Goal: Information Seeking & Learning: Find contact information

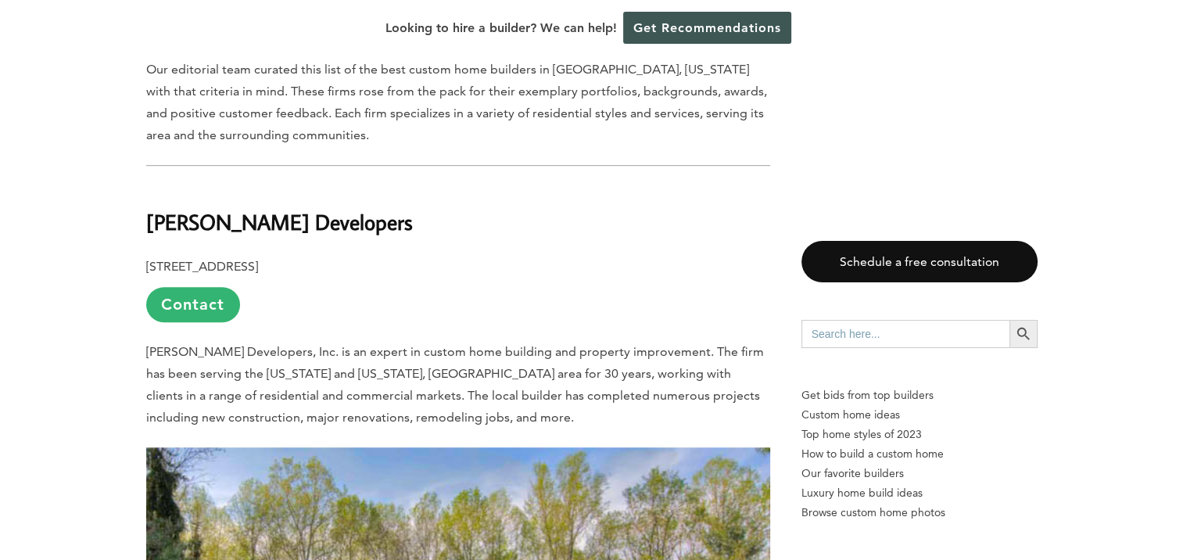
scroll to position [939, 0]
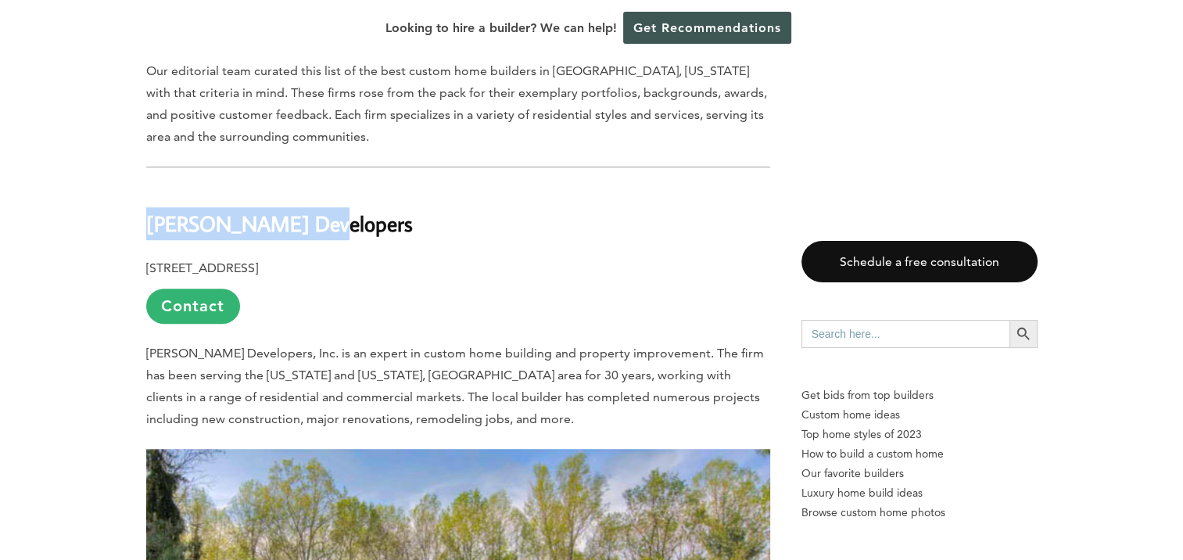
drag, startPoint x: 311, startPoint y: 188, endPoint x: 146, endPoint y: 196, distance: 164.5
click at [146, 196] on h2 "[PERSON_NAME] Developers" at bounding box center [458, 213] width 624 height 54
copy b "[PERSON_NAME] Developers"
drag, startPoint x: 438, startPoint y: 228, endPoint x: 141, endPoint y: 229, distance: 297.2
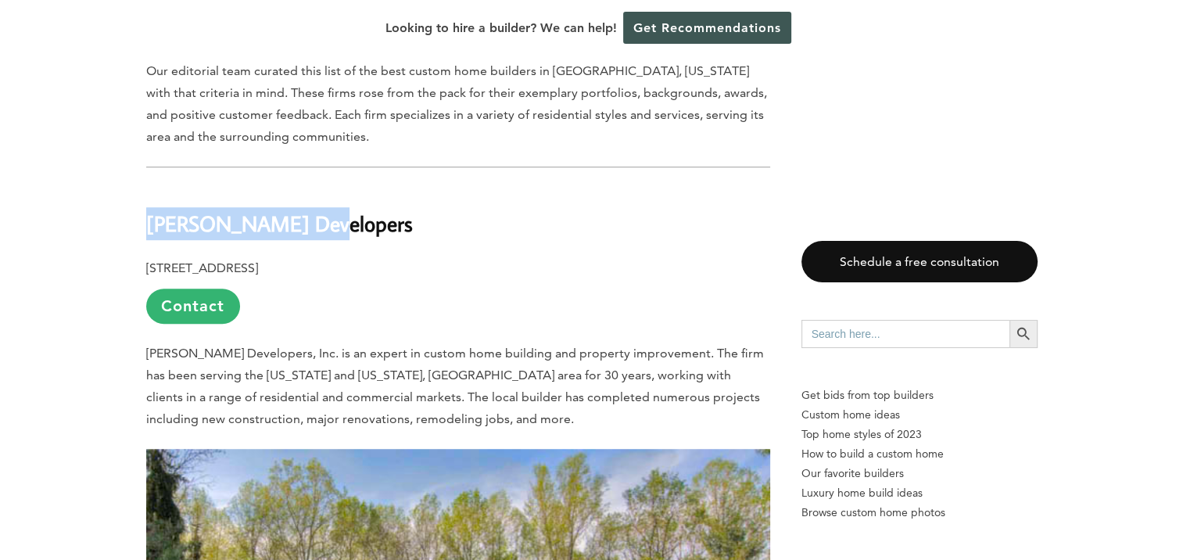
copy b "[STREET_ADDRESS]"
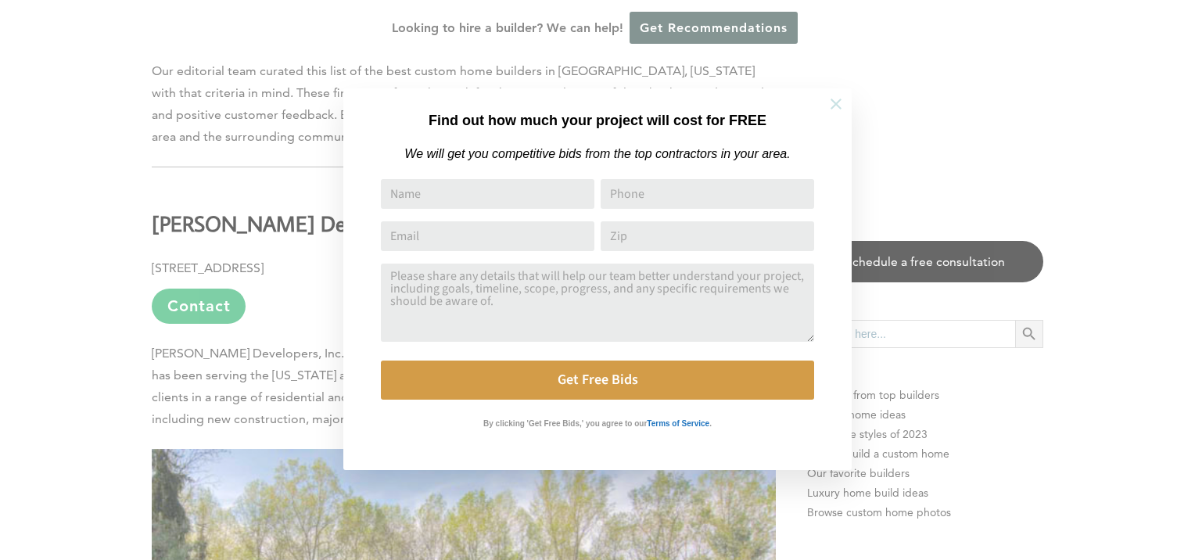
click at [842, 102] on icon at bounding box center [836, 103] width 17 height 17
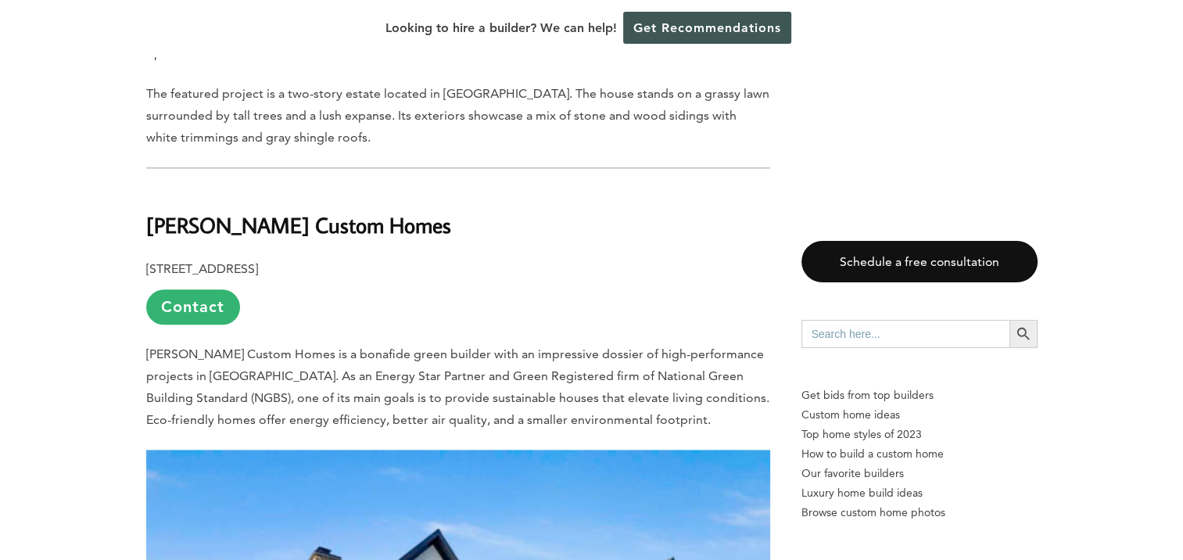
scroll to position [1877, 0]
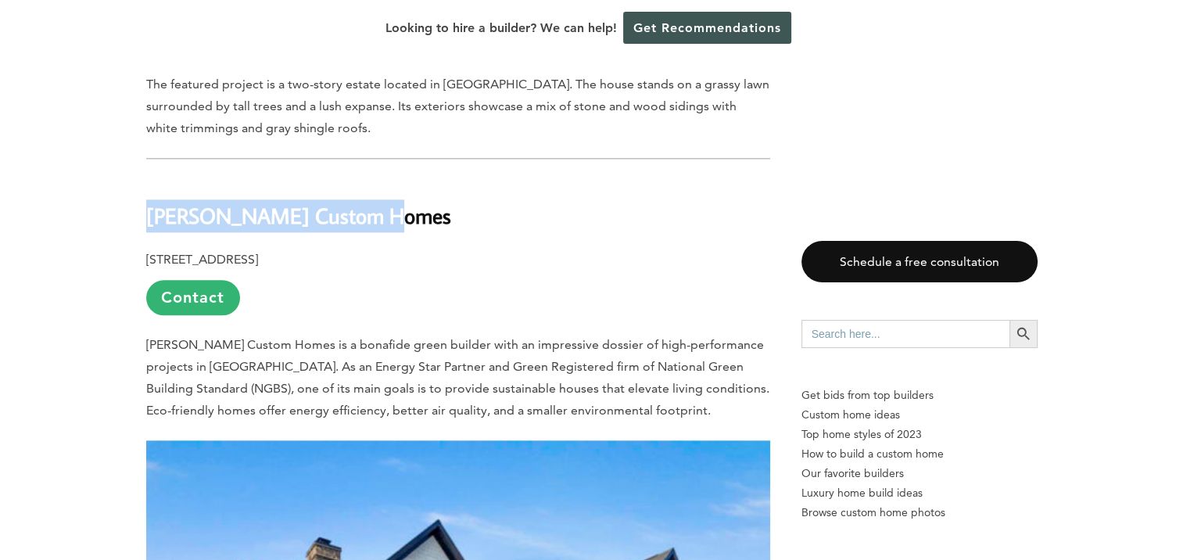
drag, startPoint x: 374, startPoint y: 161, endPoint x: 142, endPoint y: 158, distance: 231.6
copy b "[PERSON_NAME] Custom Homes"
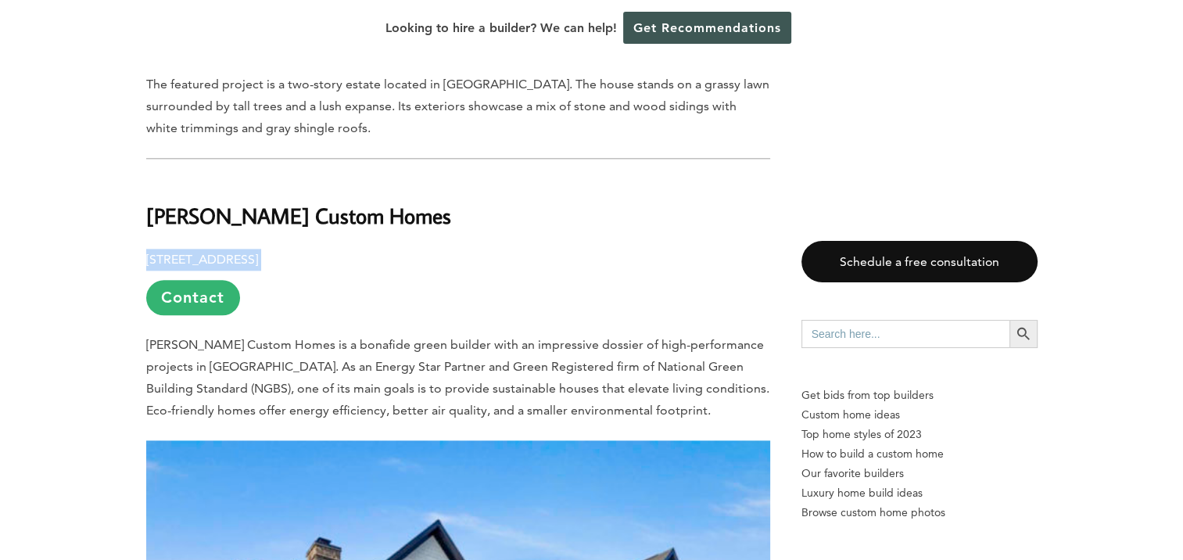
drag, startPoint x: 410, startPoint y: 198, endPoint x: 133, endPoint y: 206, distance: 277.0
copy p "[STREET_ADDRESS]"
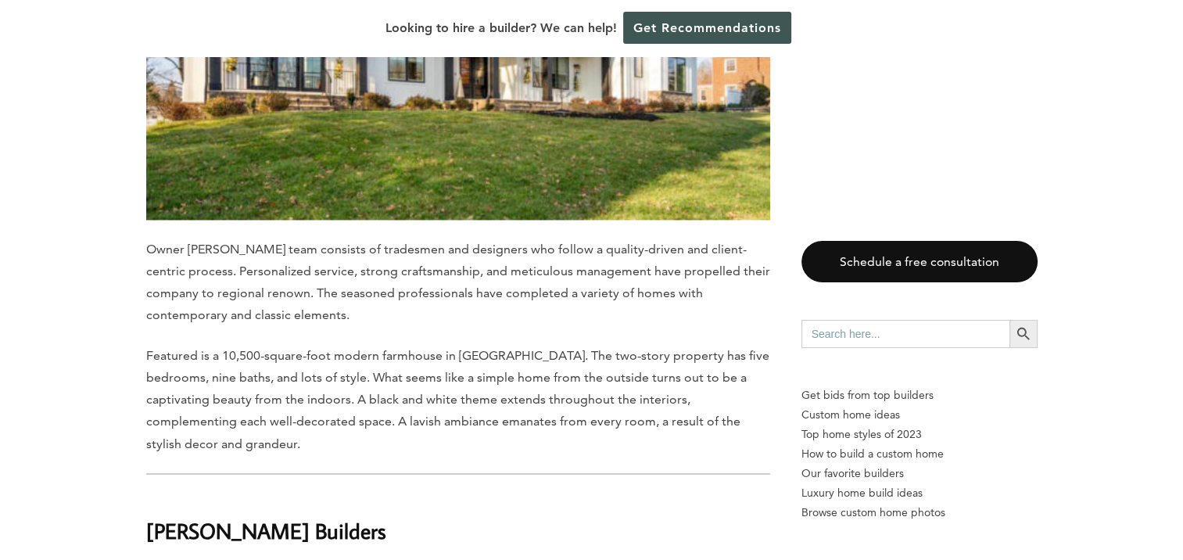
scroll to position [2738, 0]
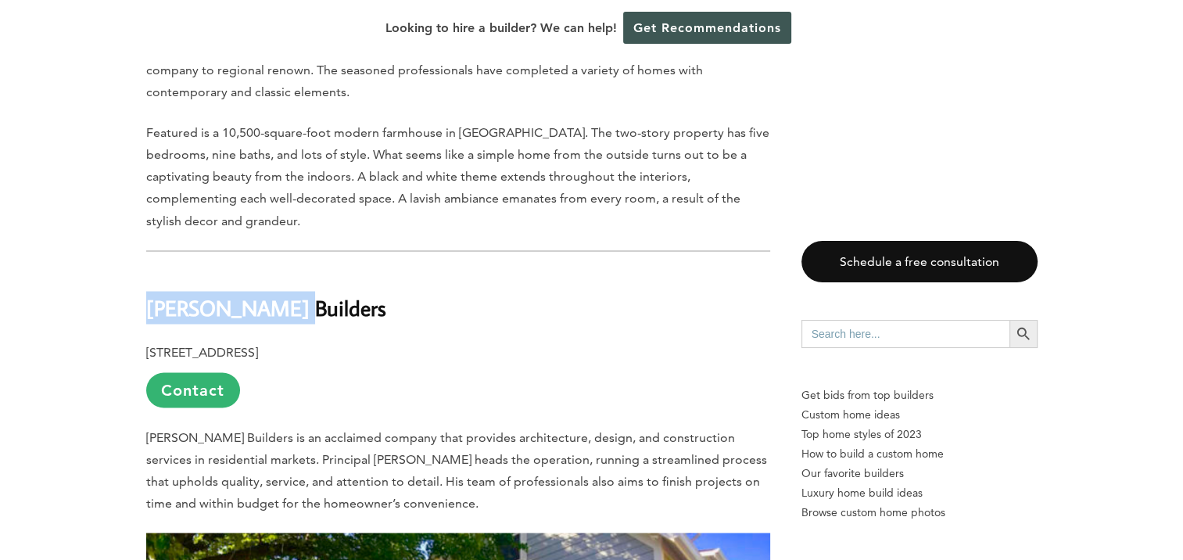
drag, startPoint x: 284, startPoint y: 250, endPoint x: 151, endPoint y: 253, distance: 133.0
click at [151, 270] on h2 "[PERSON_NAME] Builders" at bounding box center [458, 297] width 624 height 54
copy b "[PERSON_NAME] Builders"
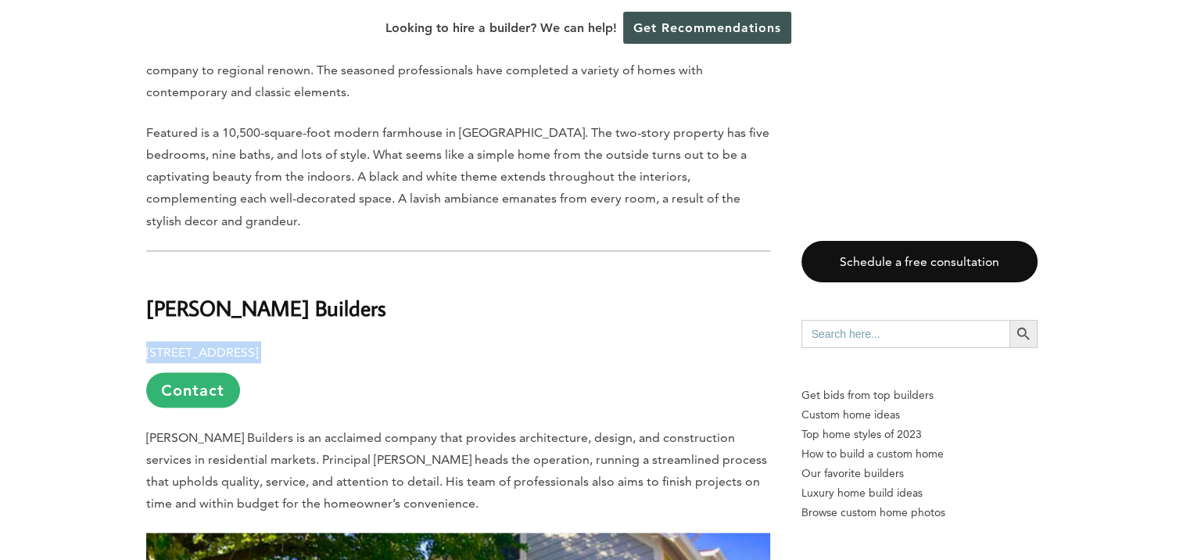
drag, startPoint x: 419, startPoint y: 292, endPoint x: 148, endPoint y: 289, distance: 271.4
click at [148, 341] on p "[STREET_ADDRESS] Contact" at bounding box center [458, 374] width 624 height 66
copy p "[STREET_ADDRESS]"
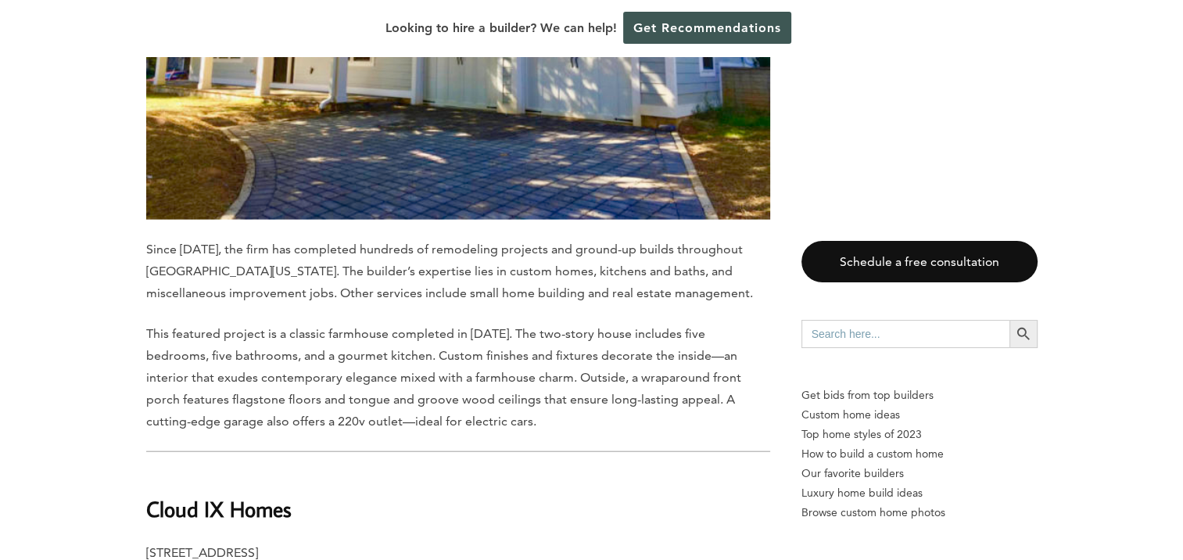
scroll to position [3598, 0]
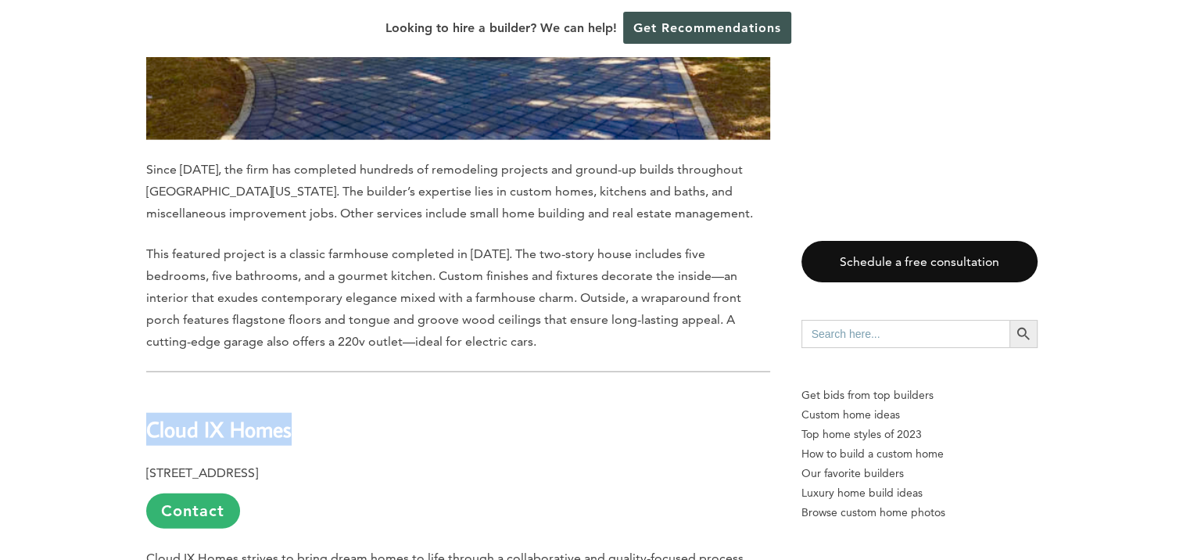
drag, startPoint x: 301, startPoint y: 373, endPoint x: 150, endPoint y: 379, distance: 151.1
click at [150, 391] on h2 "Cloud IX Homes" at bounding box center [458, 418] width 624 height 54
copy b "Cloud IX Homes"
drag, startPoint x: 379, startPoint y: 411, endPoint x: 147, endPoint y: 418, distance: 231.6
click at [147, 465] on b "[STREET_ADDRESS]" at bounding box center [202, 472] width 112 height 15
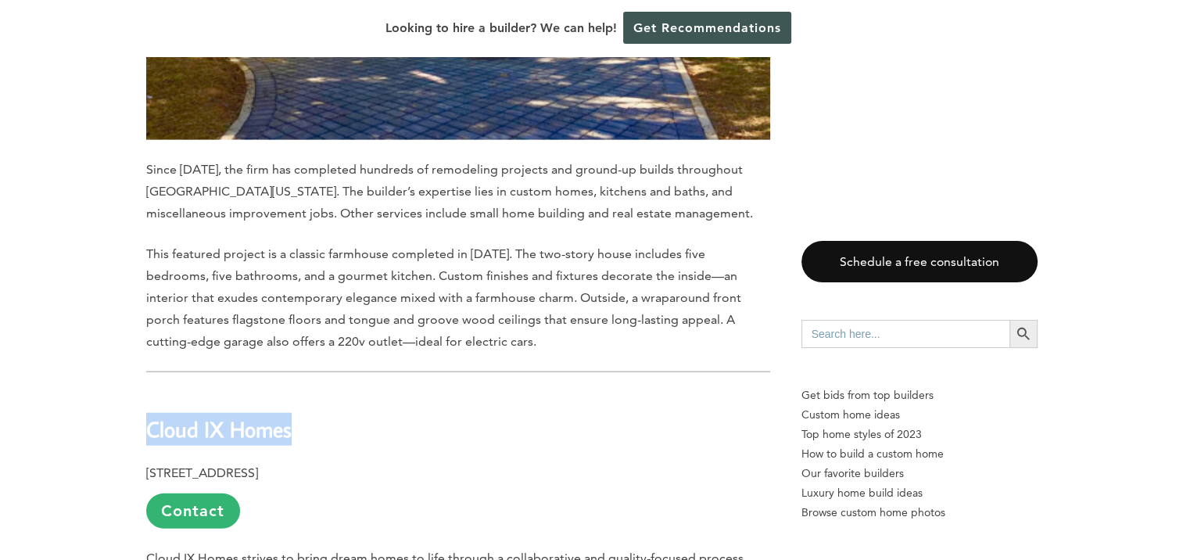
copy b "[STREET_ADDRESS]"
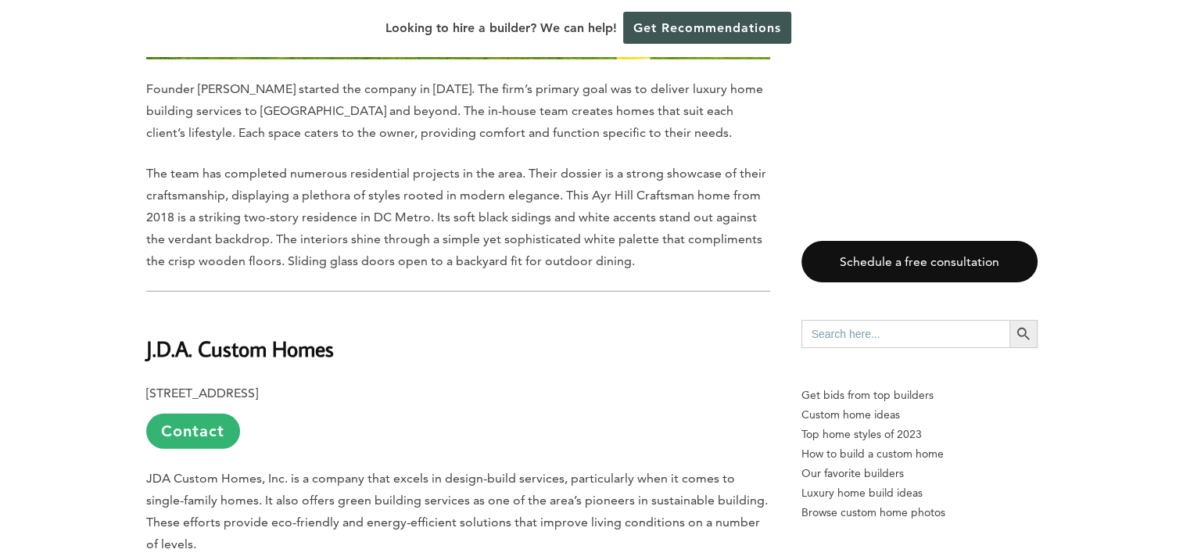
scroll to position [4537, 0]
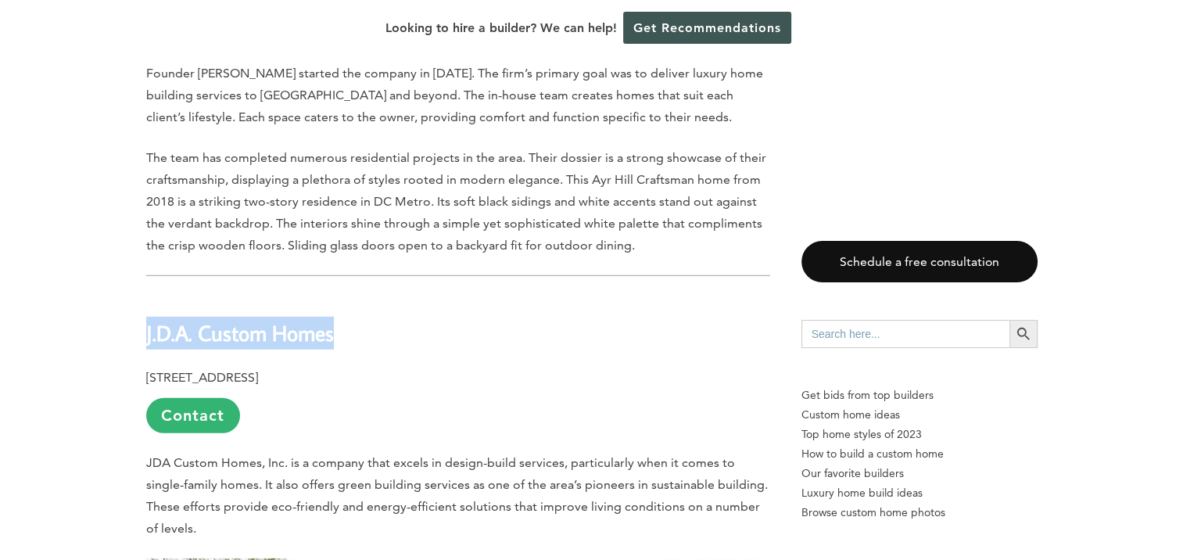
drag, startPoint x: 323, startPoint y: 275, endPoint x: 145, endPoint y: 285, distance: 177.8
click at [146, 295] on h2 "J.D.A. Custom Homes" at bounding box center [458, 322] width 624 height 54
copy b "J.D.A. Custom Homes"
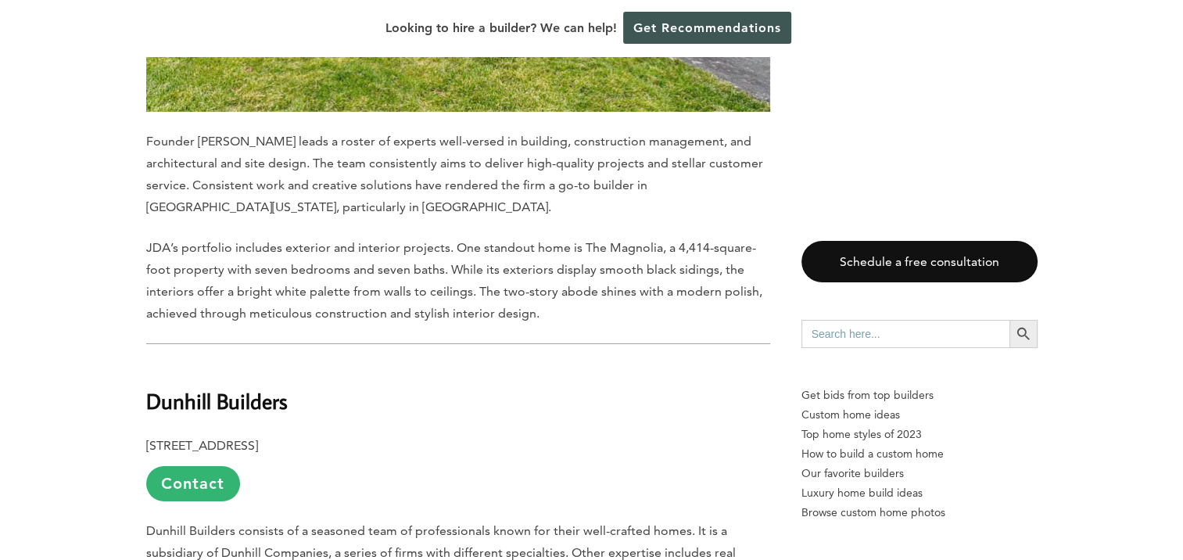
scroll to position [5475, 0]
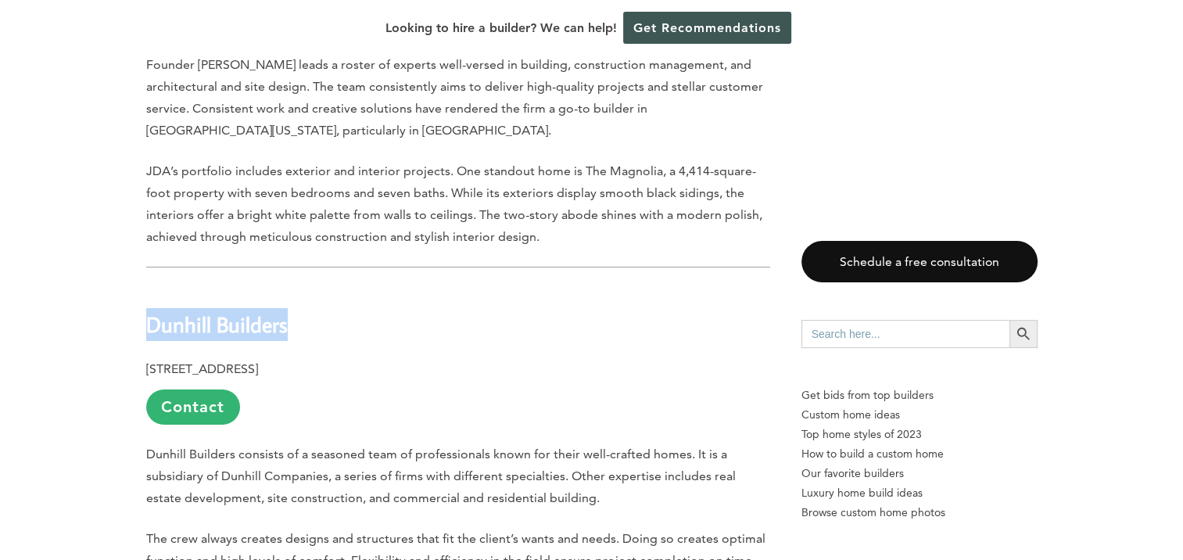
drag, startPoint x: 282, startPoint y: 270, endPoint x: 147, endPoint y: 275, distance: 135.4
click at [147, 311] on b "Dunhill Builders" at bounding box center [217, 324] width 142 height 27
copy b "Dunhill Builders"
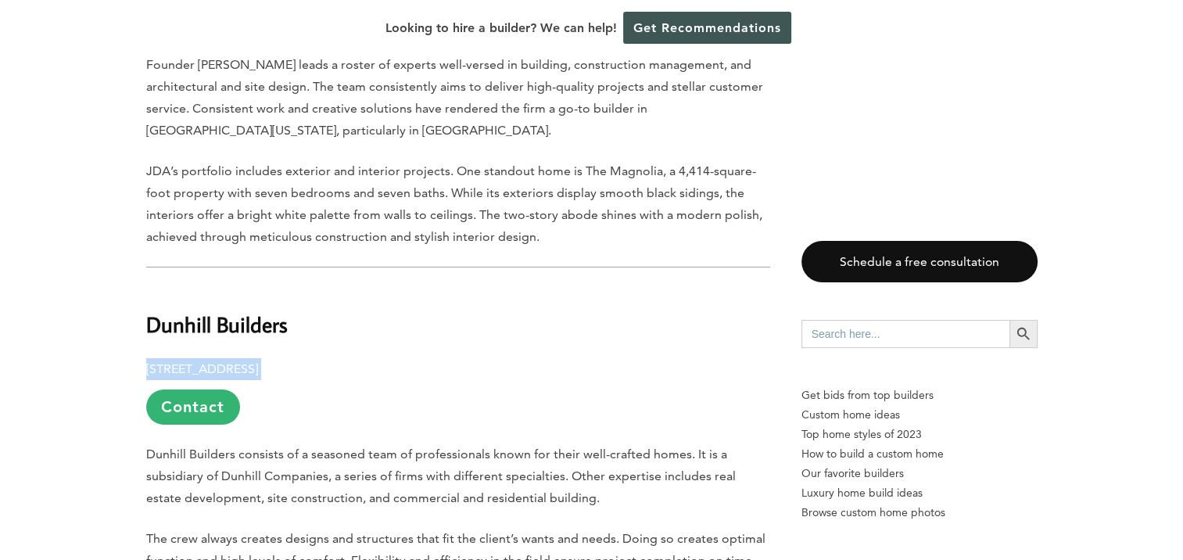
drag, startPoint x: 369, startPoint y: 310, endPoint x: 143, endPoint y: 311, distance: 226.1
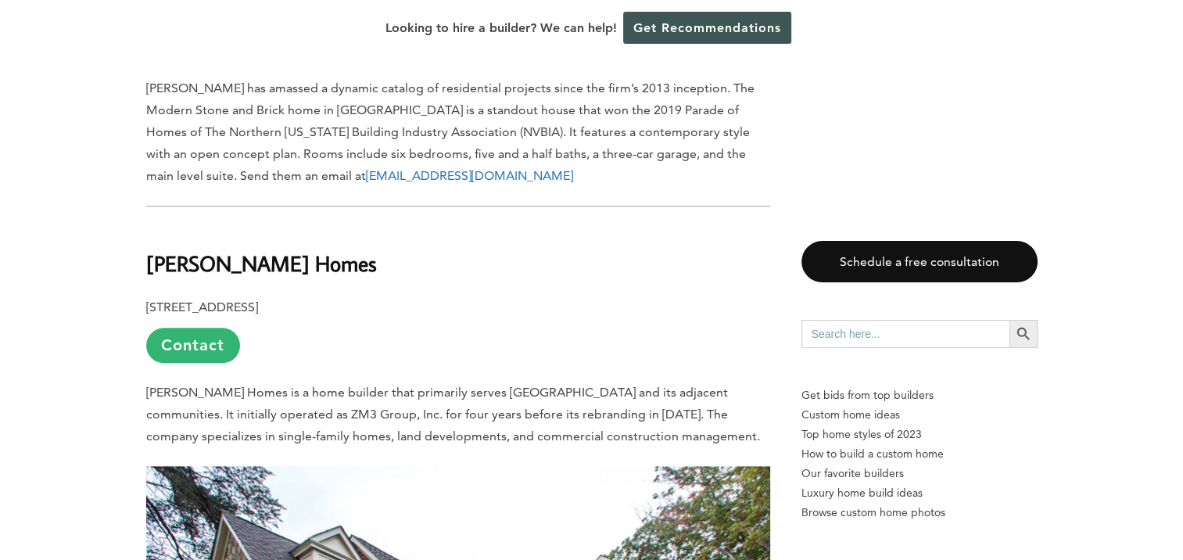
scroll to position [7431, 0]
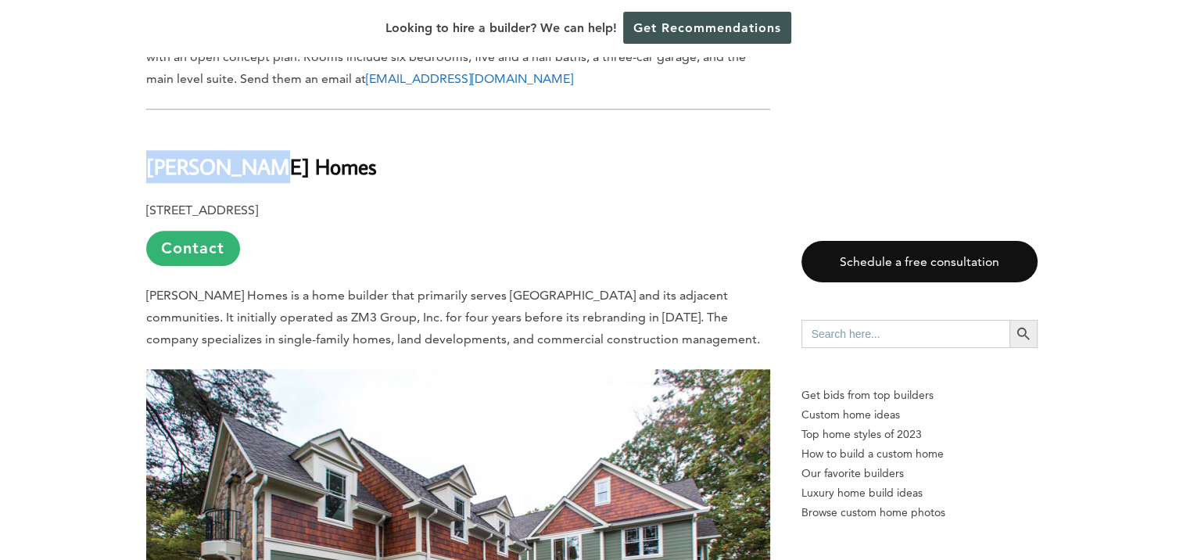
drag, startPoint x: 264, startPoint y: 110, endPoint x: 148, endPoint y: 113, distance: 115.8
click at [148, 128] on h2 "[PERSON_NAME] Homes" at bounding box center [458, 155] width 624 height 54
drag, startPoint x: 426, startPoint y: 147, endPoint x: 121, endPoint y: 153, distance: 304.3
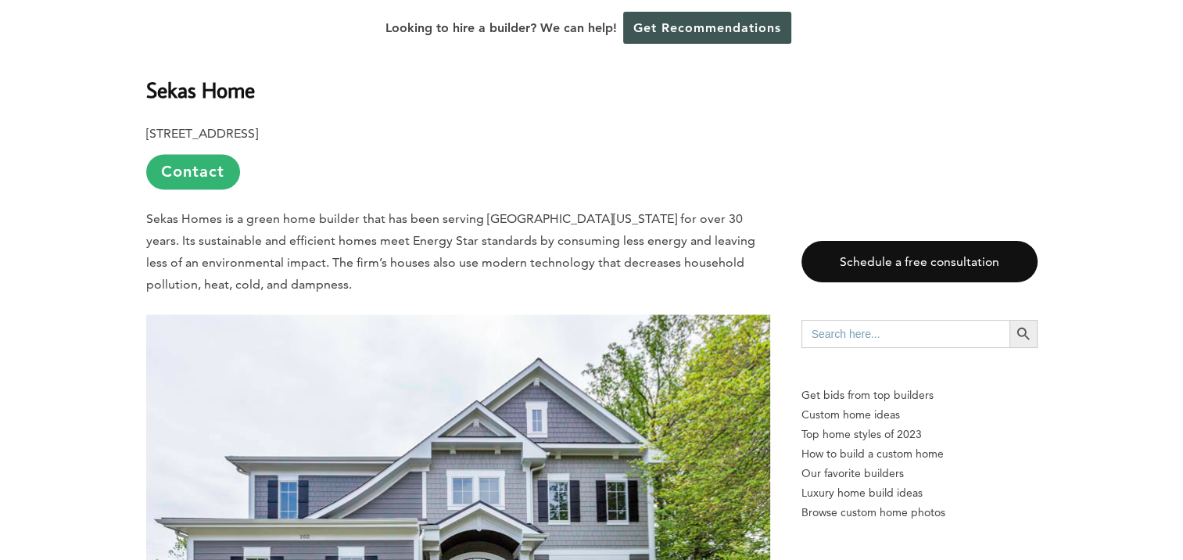
scroll to position [8369, 0]
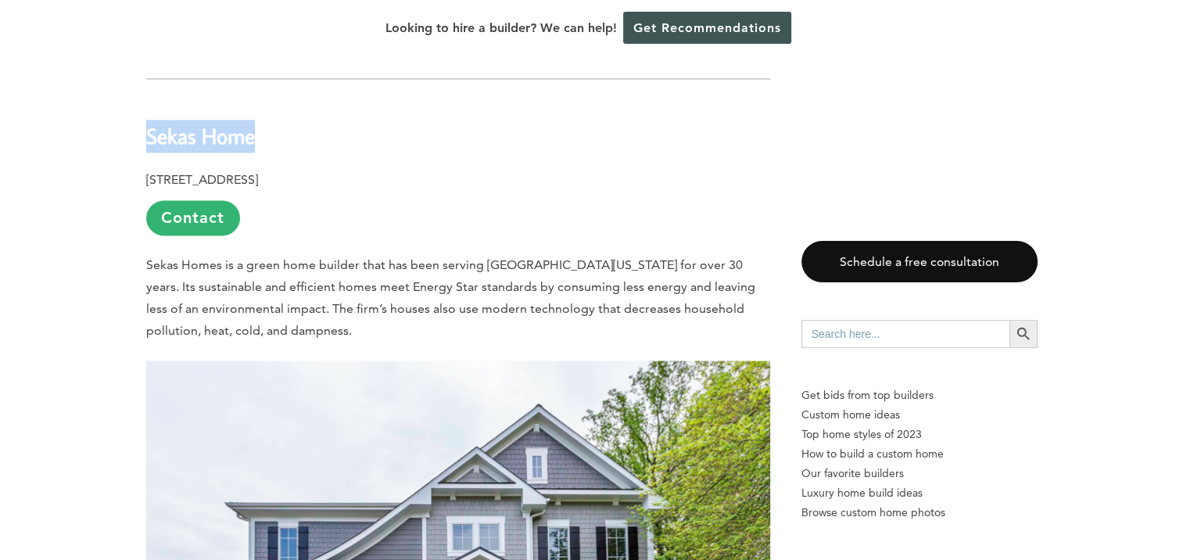
drag, startPoint x: 256, startPoint y: 81, endPoint x: 147, endPoint y: 88, distance: 109.0
click at [147, 98] on h2 "Sekas Home" at bounding box center [458, 125] width 624 height 54
drag, startPoint x: 426, startPoint y: 116, endPoint x: 148, endPoint y: 125, distance: 277.8
click at [148, 172] on b "[STREET_ADDRESS]" at bounding box center [202, 179] width 112 height 15
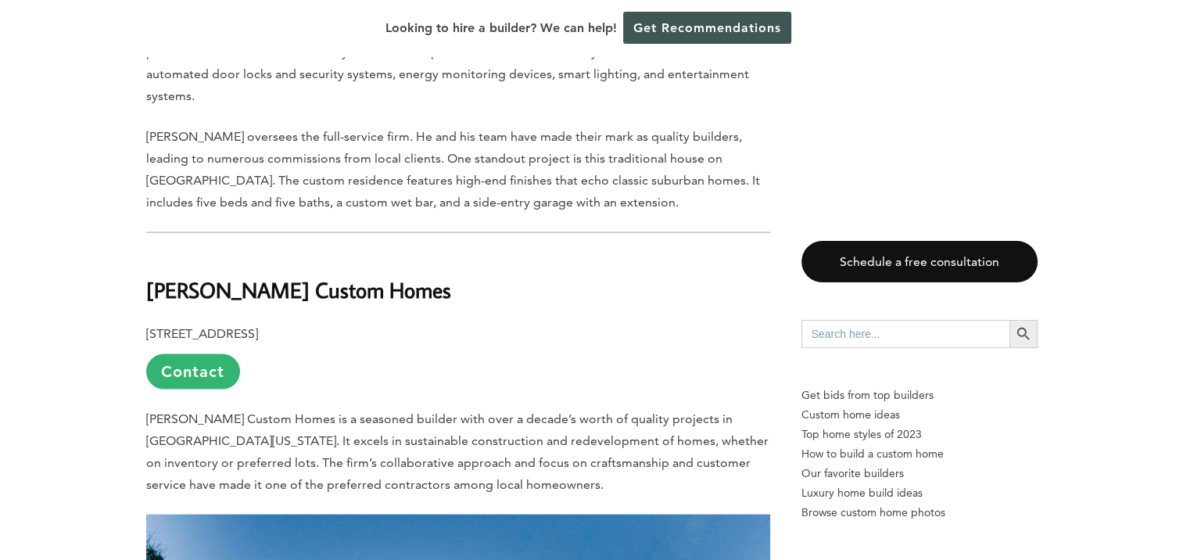
scroll to position [9152, 0]
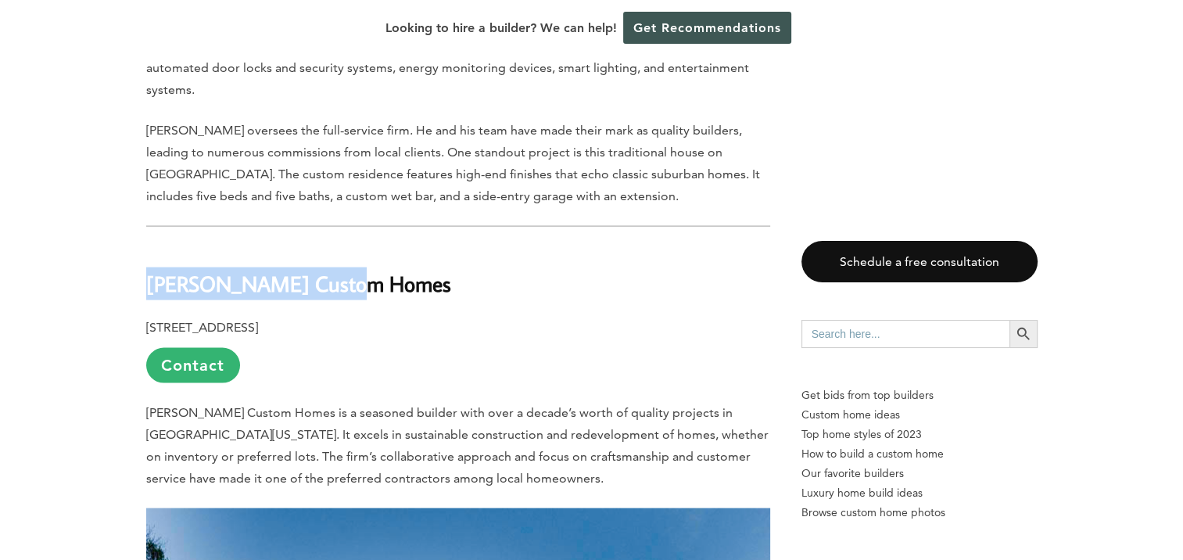
drag, startPoint x: 339, startPoint y: 203, endPoint x: 149, endPoint y: 209, distance: 189.4
click at [149, 270] on b "[PERSON_NAME] Custom Homes" at bounding box center [298, 283] width 305 height 27
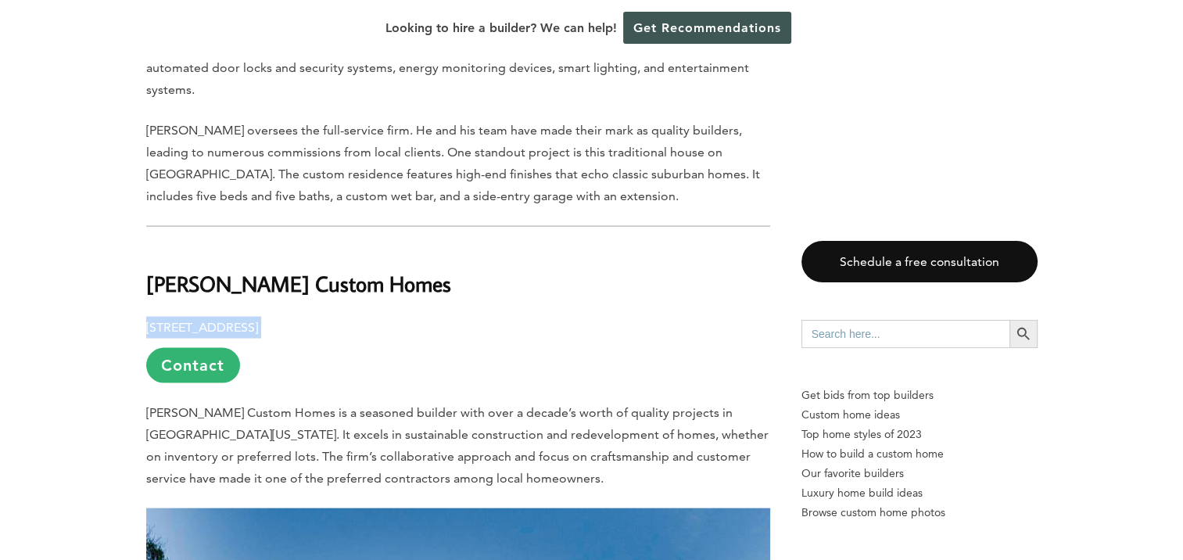
drag, startPoint x: 427, startPoint y: 244, endPoint x: 145, endPoint y: 255, distance: 281.8
click at [146, 317] on p "[STREET_ADDRESS] Contact" at bounding box center [458, 350] width 624 height 66
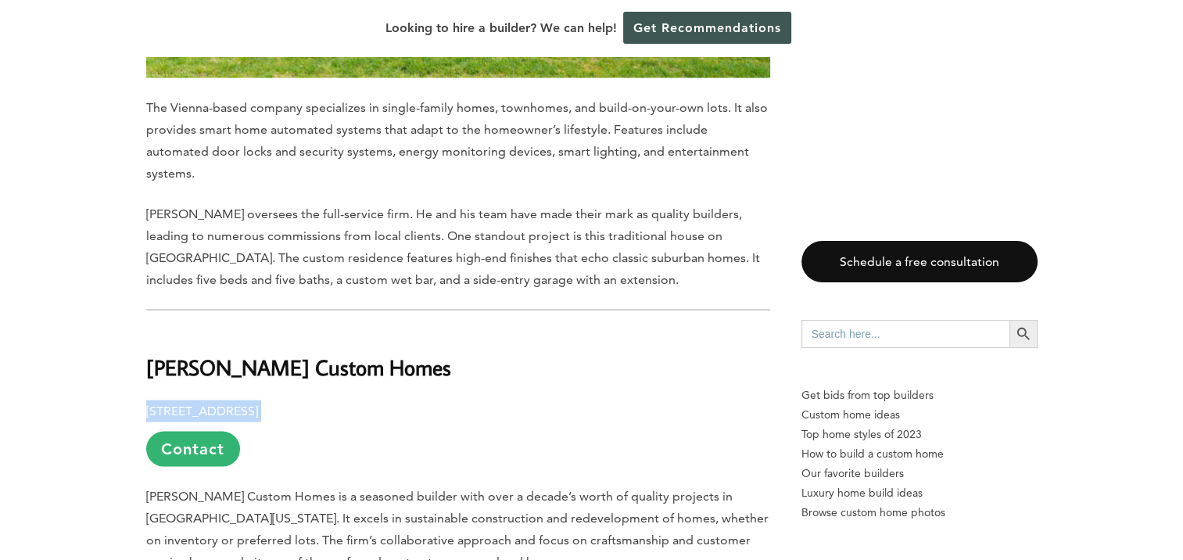
scroll to position [8964, 0]
